Goal: Information Seeking & Learning: Learn about a topic

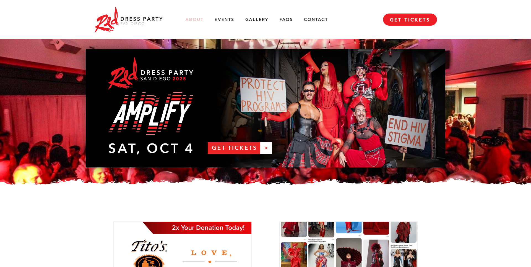
click at [187, 18] on link "About" at bounding box center [194, 20] width 18 height 6
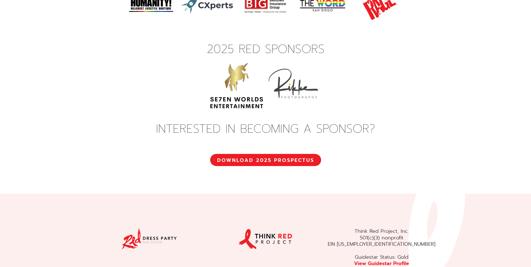
scroll to position [2011, 0]
